Goal: Find specific page/section: Find specific page/section

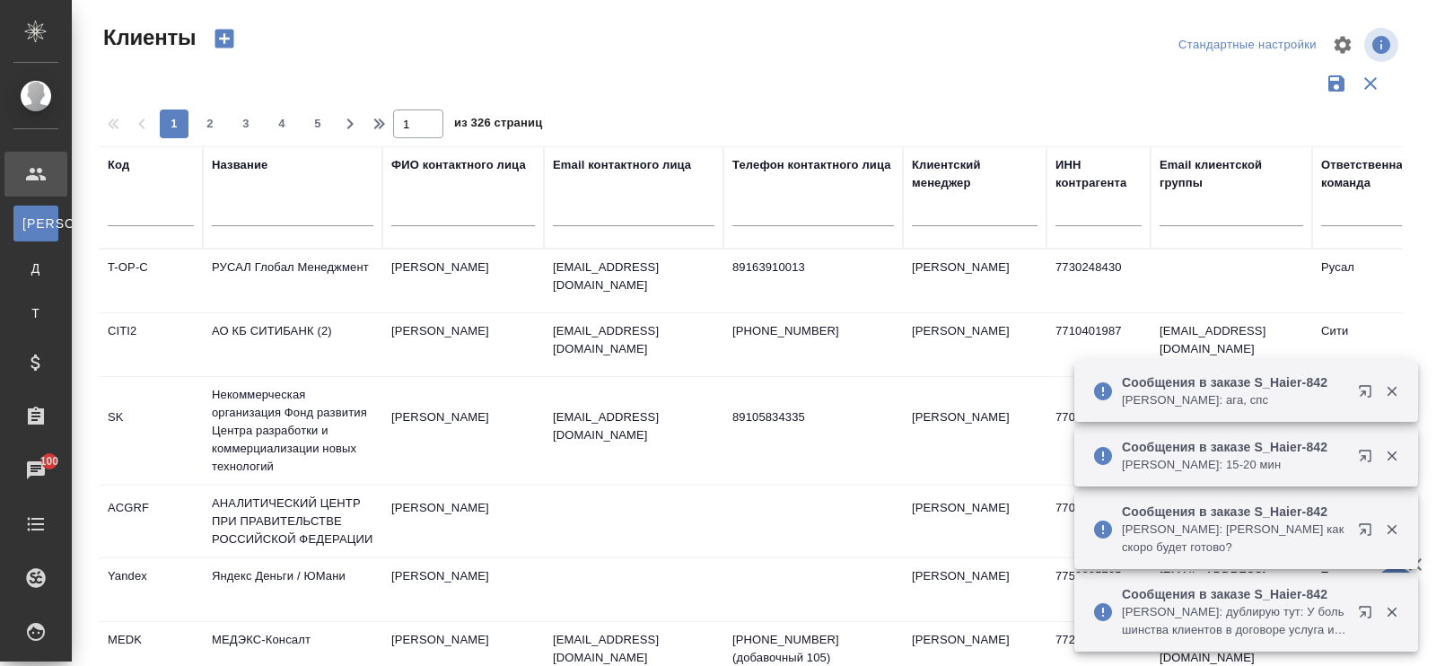
select select "RU"
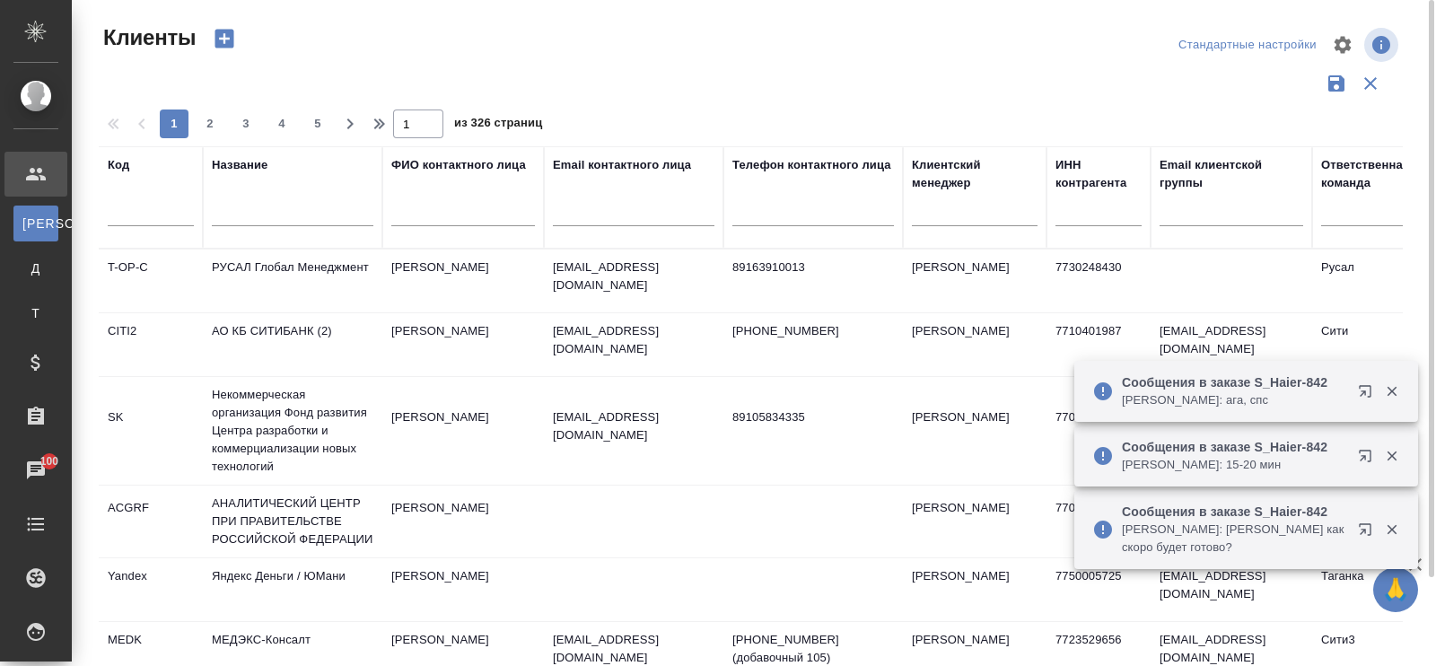
click at [234, 174] on div "Название" at bounding box center [293, 197] width 162 height 83
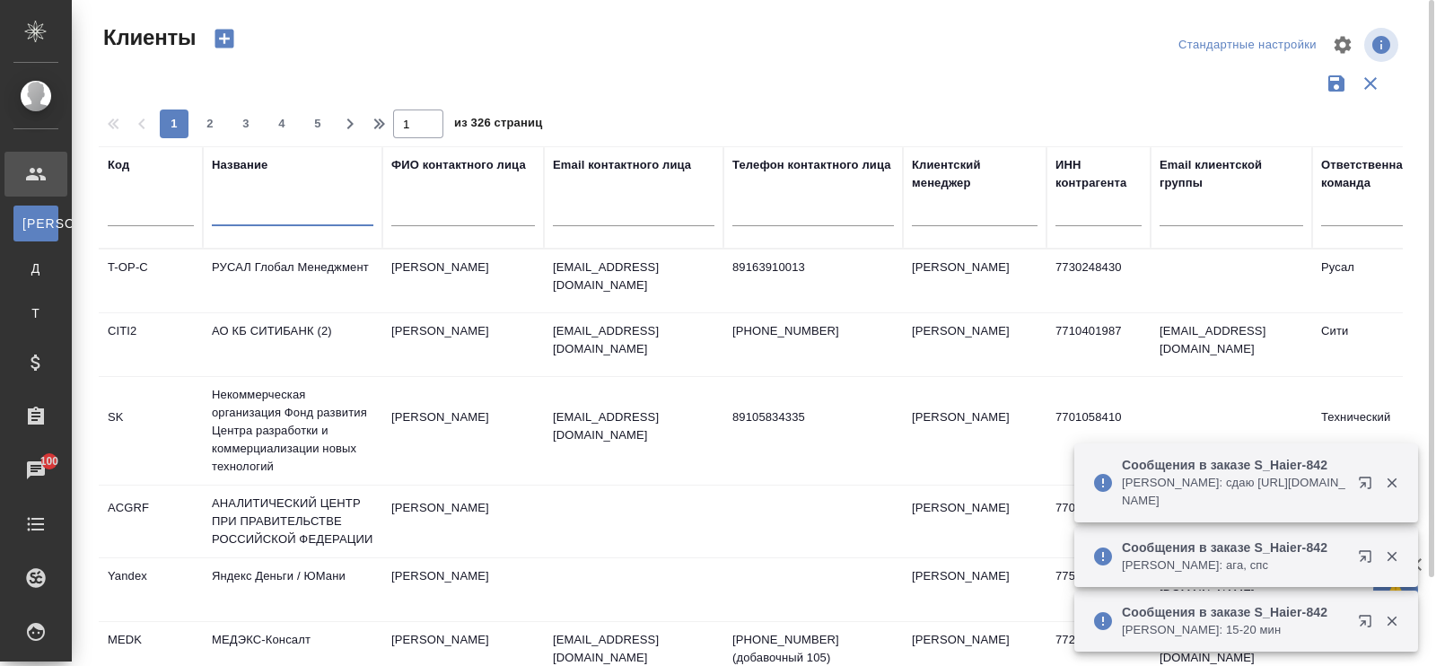
click at [253, 222] on input "text" at bounding box center [293, 215] width 162 height 22
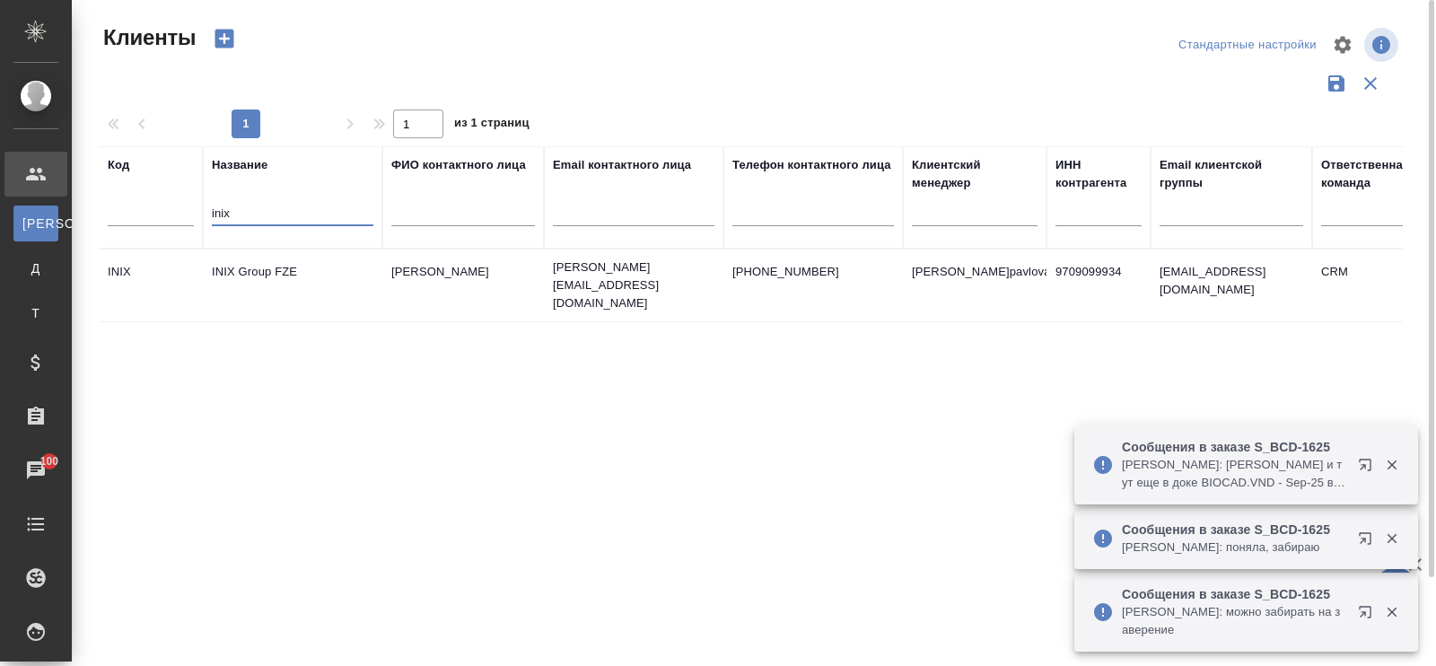
type input "inix"
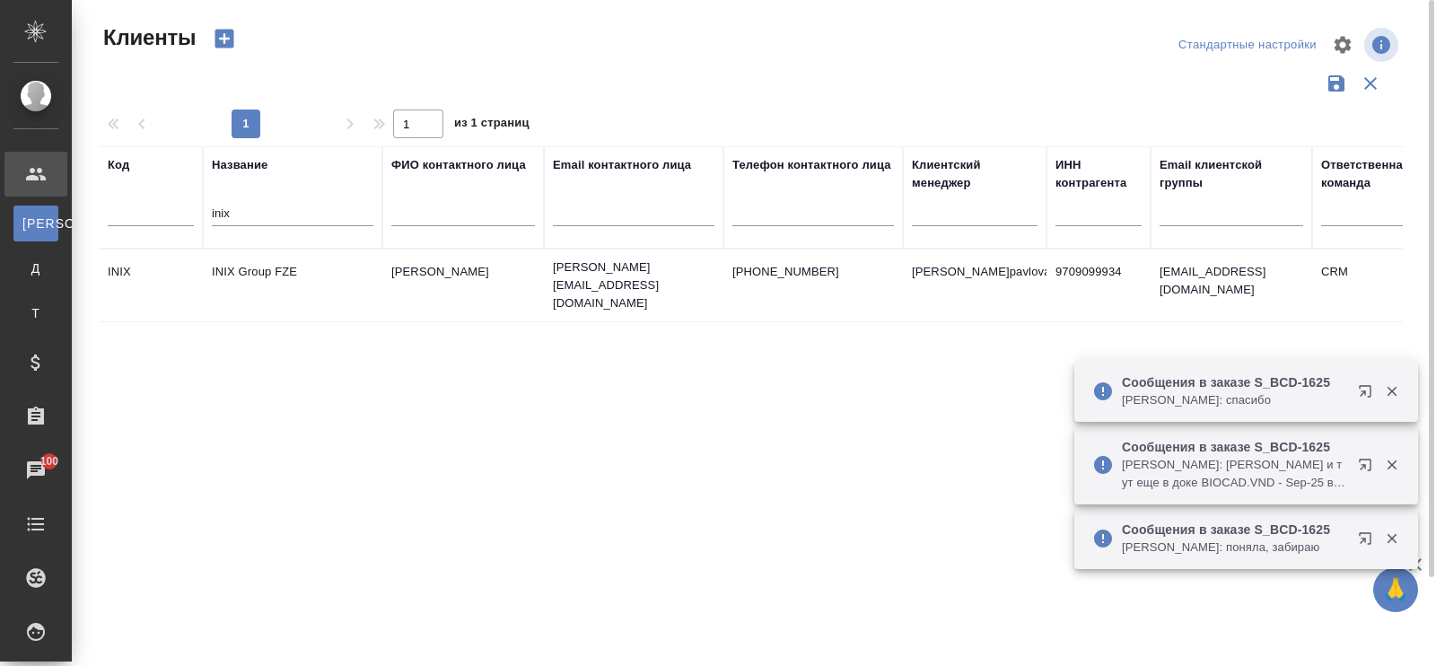
click at [281, 262] on td "INIX Group FZE" at bounding box center [292, 285] width 179 height 63
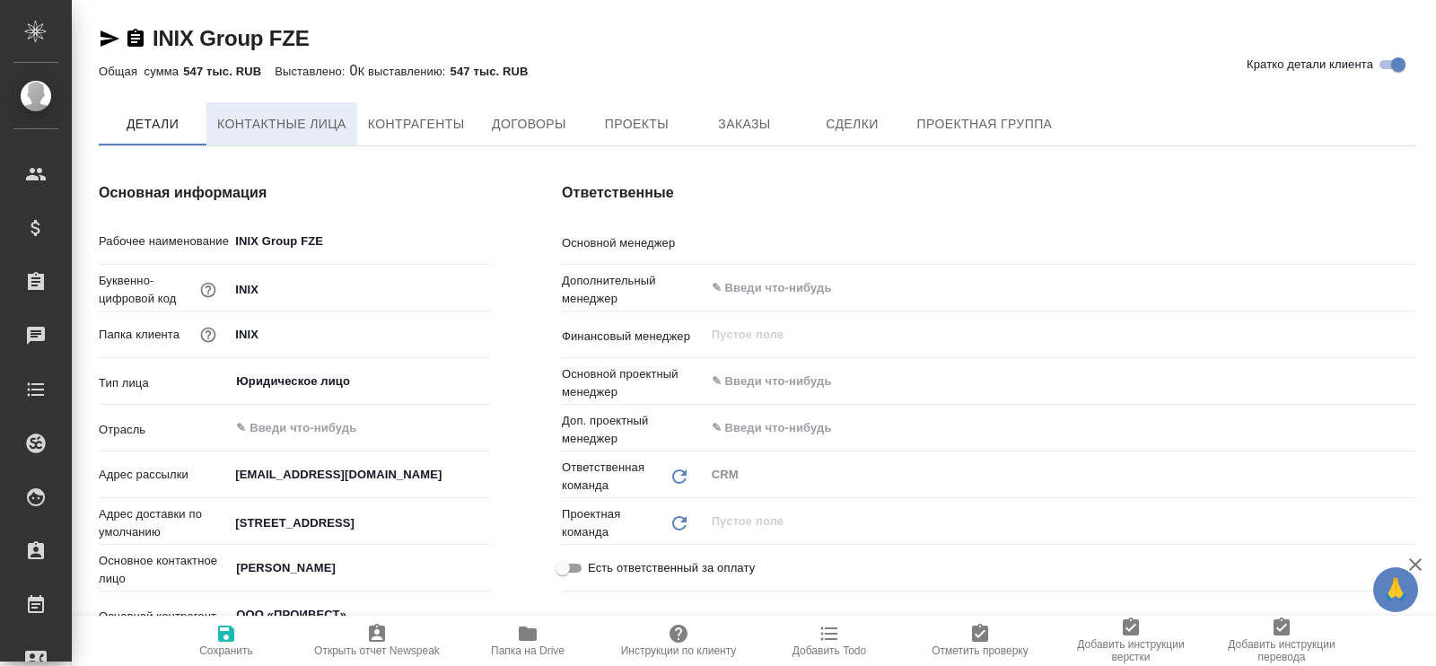
type textarea "x"
type input "[PERSON_NAME]pavlova"
type textarea "x"
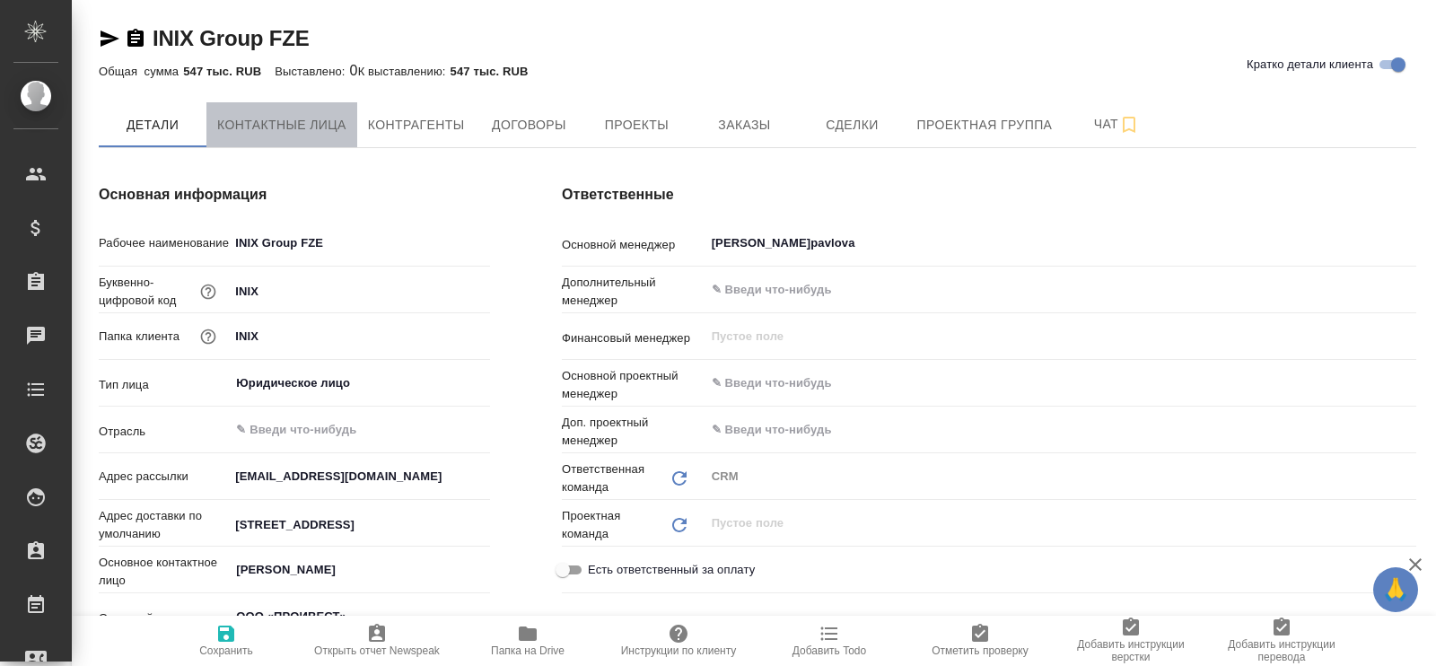
click at [324, 123] on span "Контактные лица" at bounding box center [281, 125] width 129 height 22
select select "RU"
